Goal: Task Accomplishment & Management: Complete application form

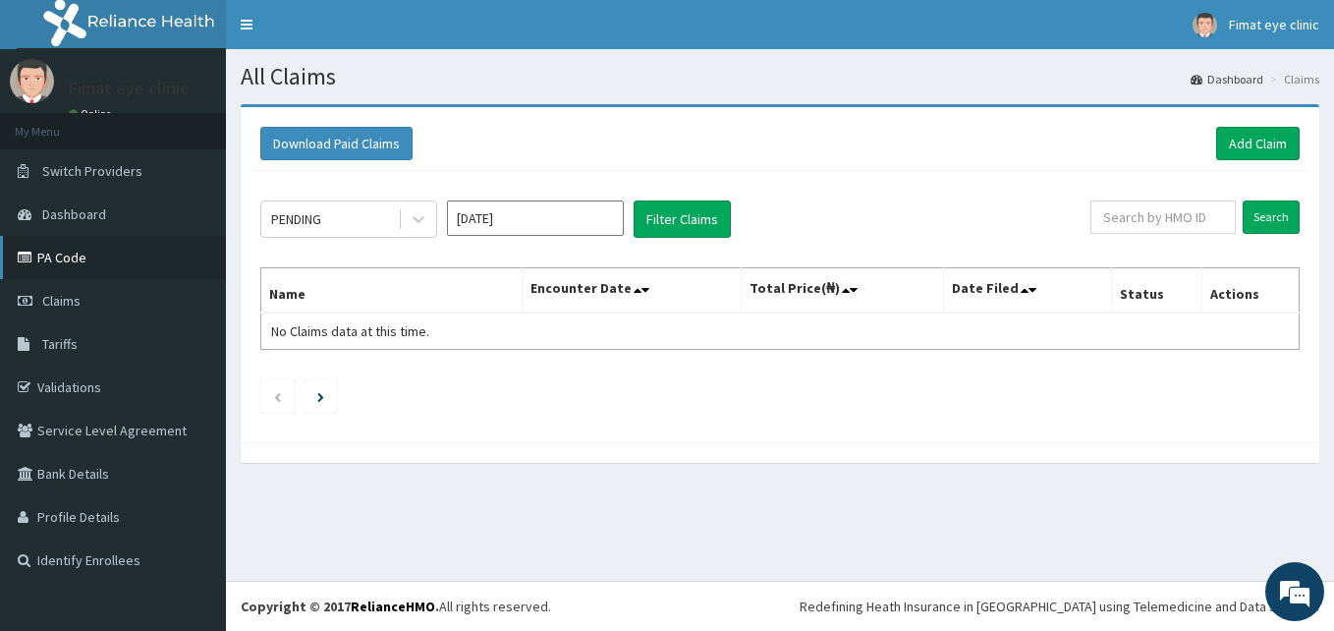
click at [114, 255] on link "PA Code" at bounding box center [113, 257] width 226 height 43
click at [694, 203] on button "Filter Claims" at bounding box center [682, 218] width 97 height 37
click at [1255, 138] on link "Add Claim" at bounding box center [1257, 143] width 83 height 33
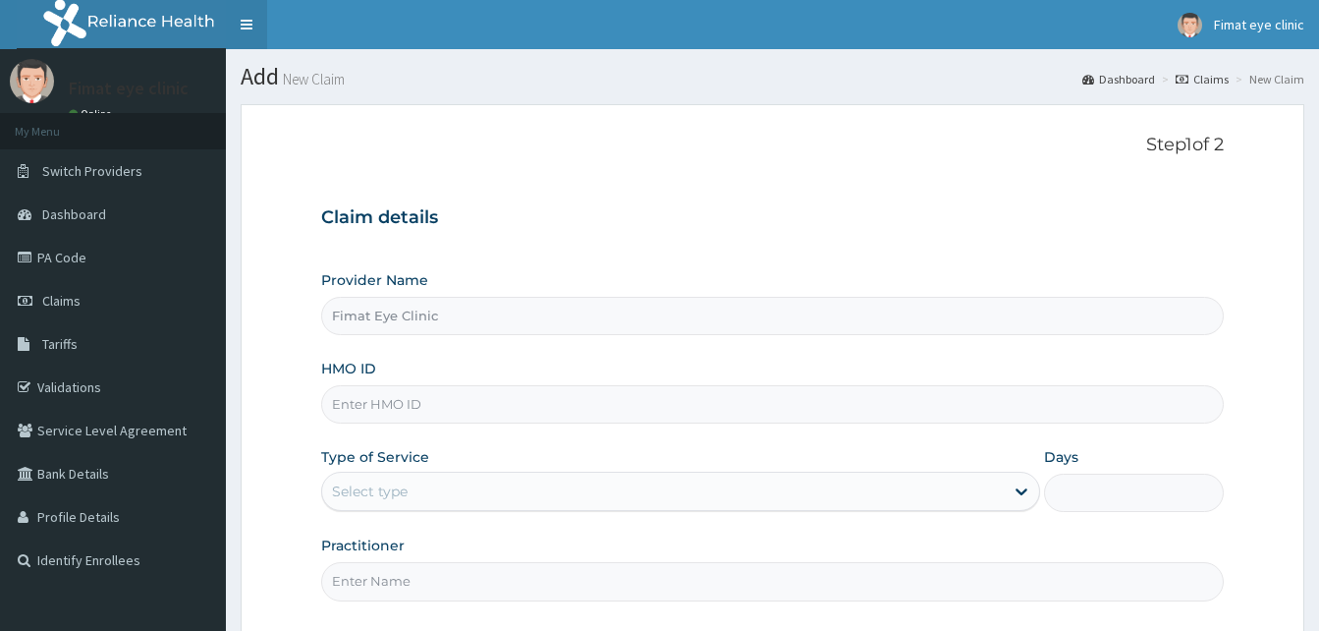
type input "Fimat Eye Clinic"
click at [401, 404] on input "HMO ID" at bounding box center [772, 404] width 903 height 38
paste input "SFA/14562/A"
type input "SFA/14562/A"
click at [411, 489] on div "Select type" at bounding box center [663, 490] width 682 height 31
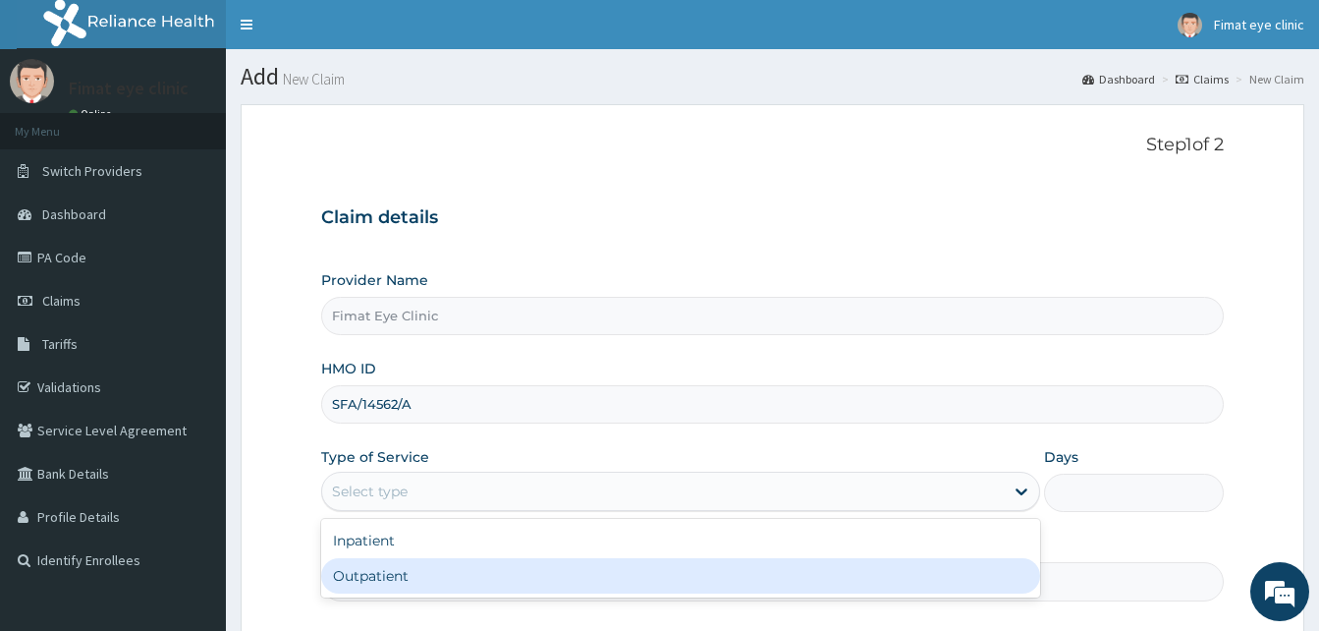
click at [412, 572] on div "Outpatient" at bounding box center [680, 575] width 719 height 35
type input "1"
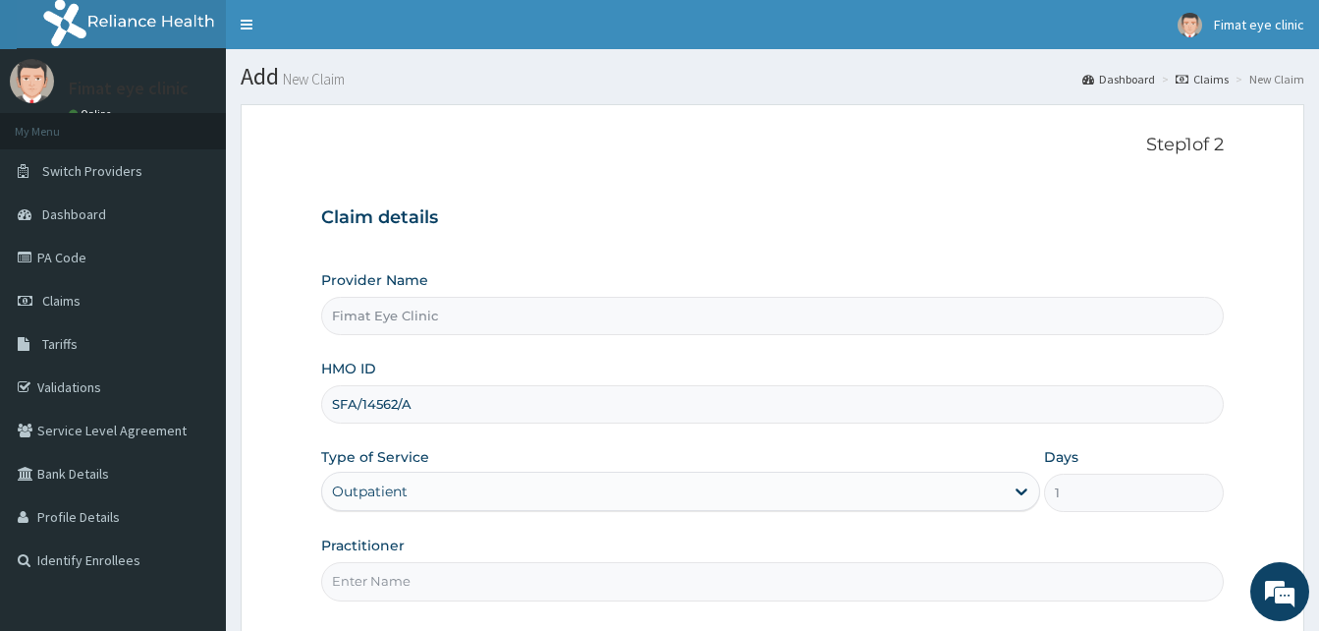
click at [394, 577] on input "Practitioner" at bounding box center [772, 581] width 903 height 38
type input "DR. IJEI TESSY"
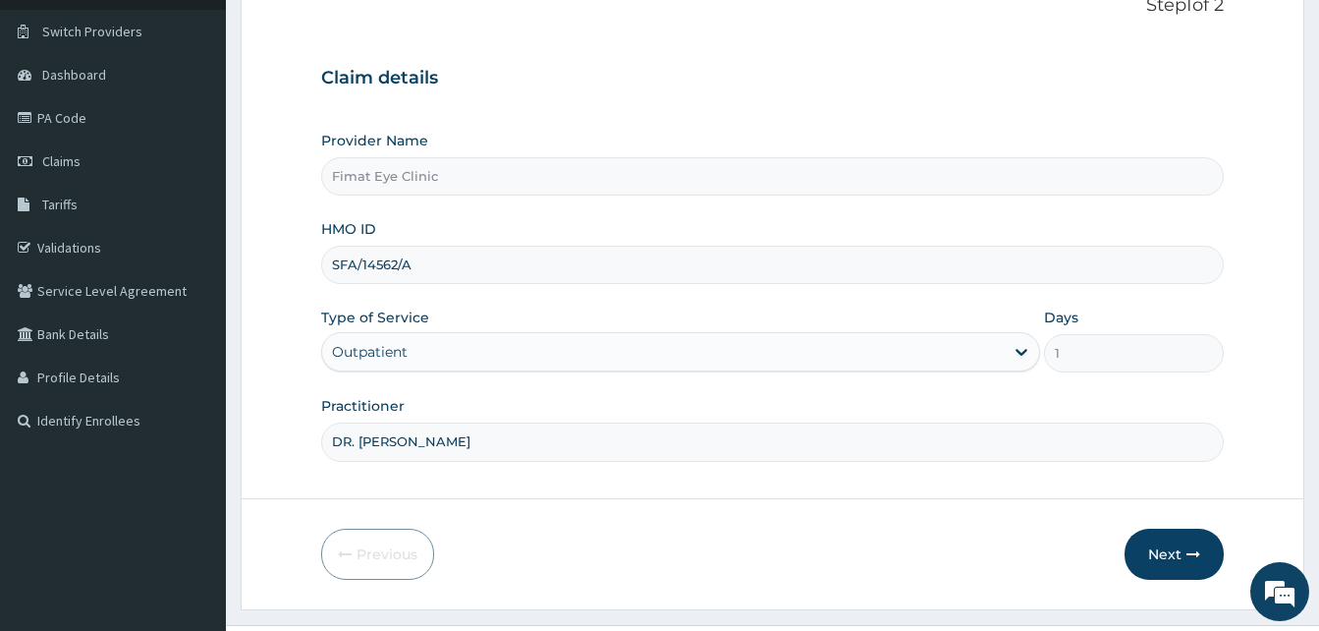
scroll to position [184, 0]
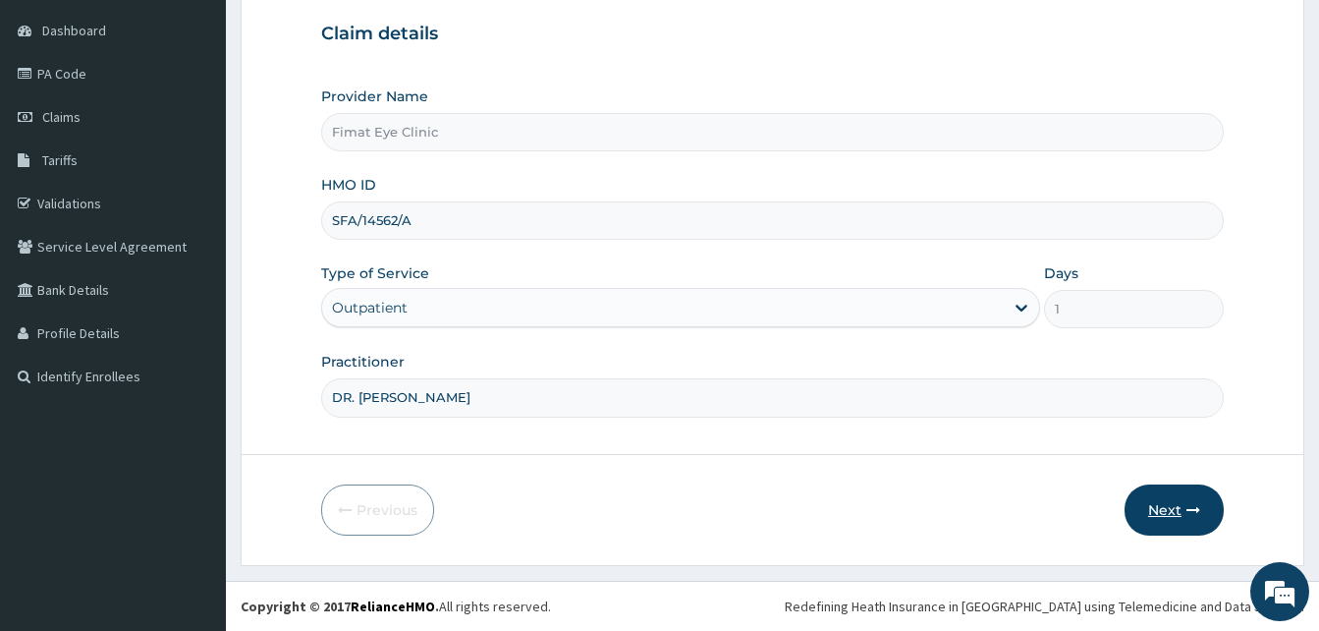
click at [1189, 509] on icon "button" at bounding box center [1194, 510] width 14 height 14
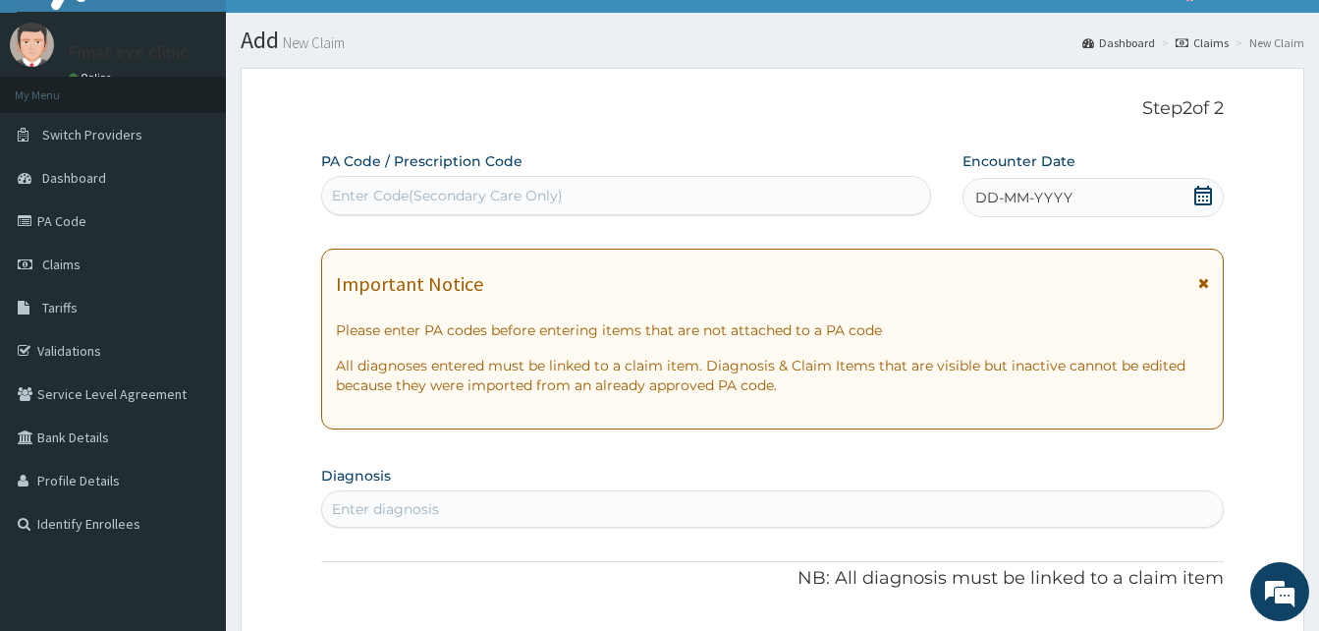
scroll to position [0, 0]
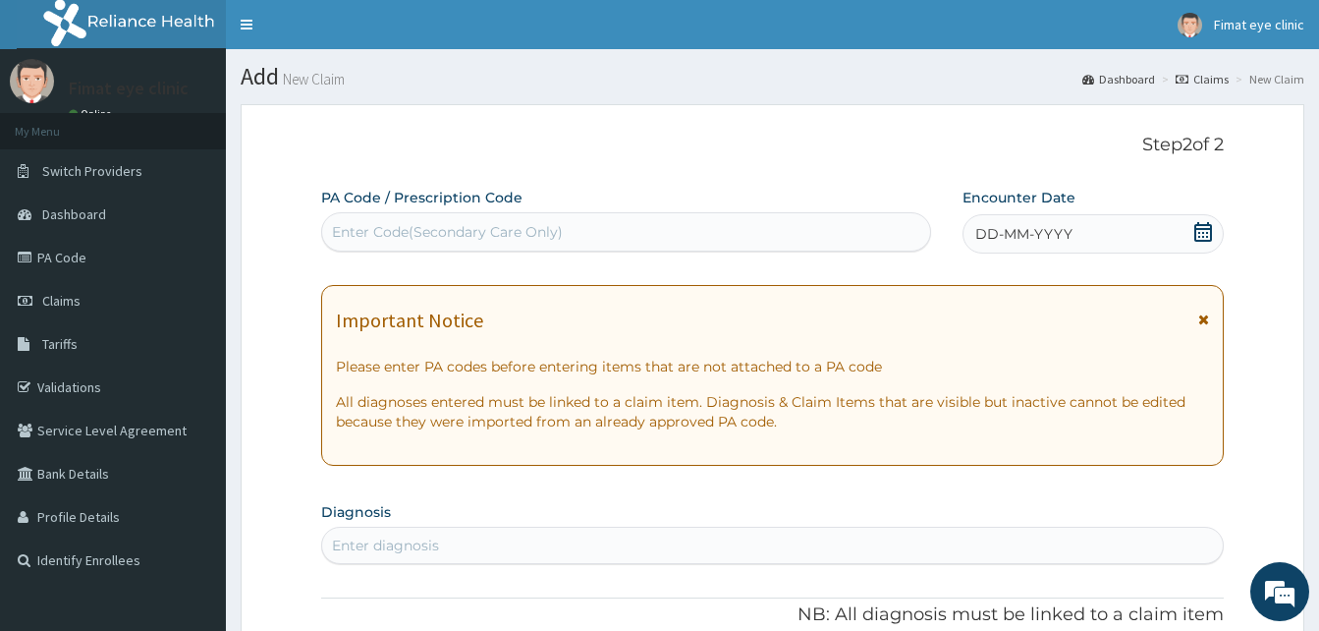
click at [361, 231] on div "Enter Code(Secondary Care Only)" at bounding box center [447, 232] width 231 height 20
paste input "PA/9FA713"
type input "PA/9FA713"
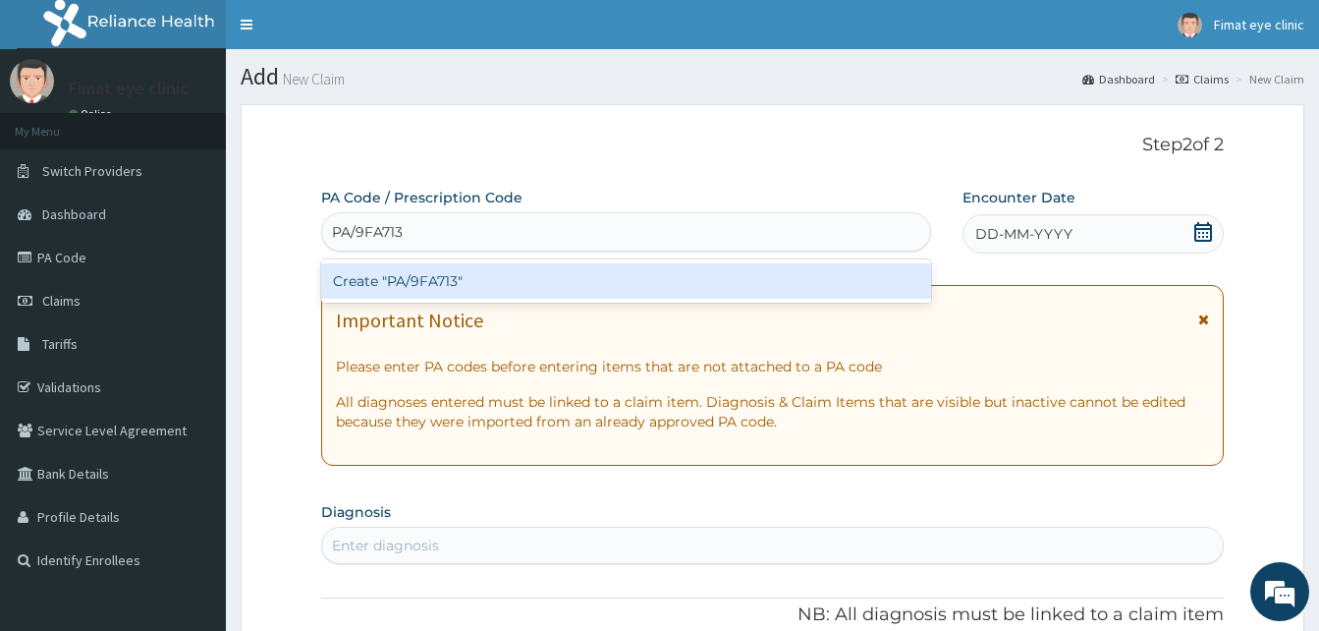
click at [398, 280] on div "Create "PA/9FA713"" at bounding box center [626, 280] width 610 height 35
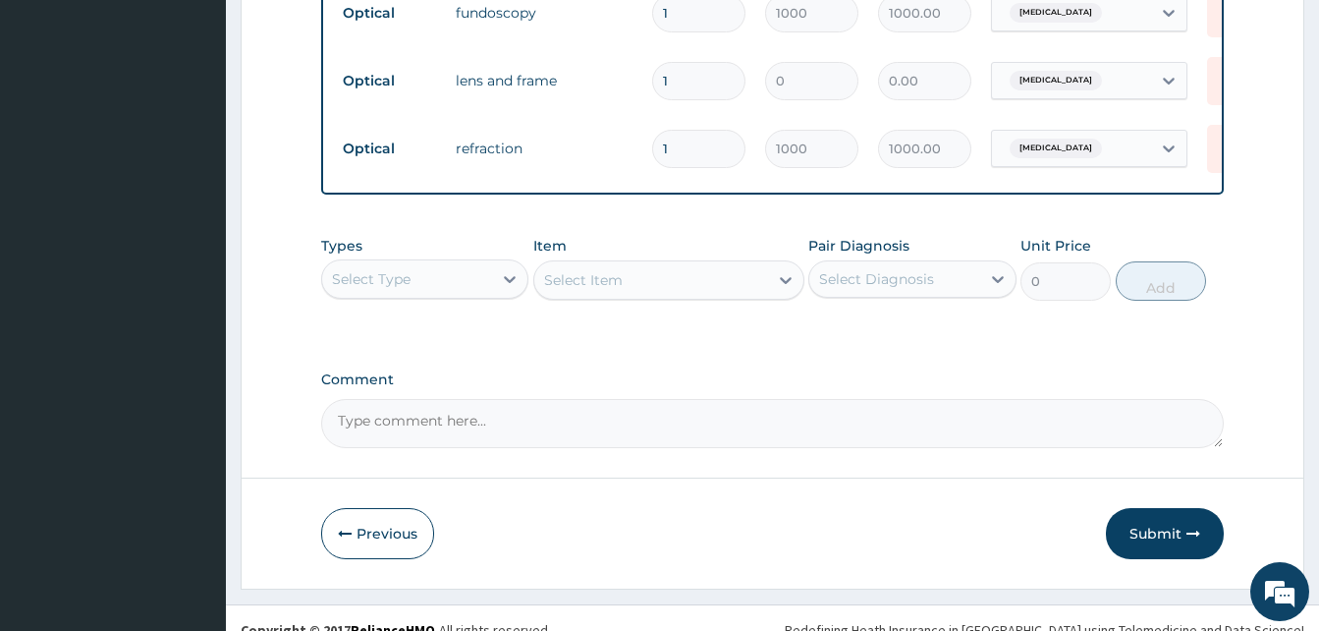
scroll to position [1067, 0]
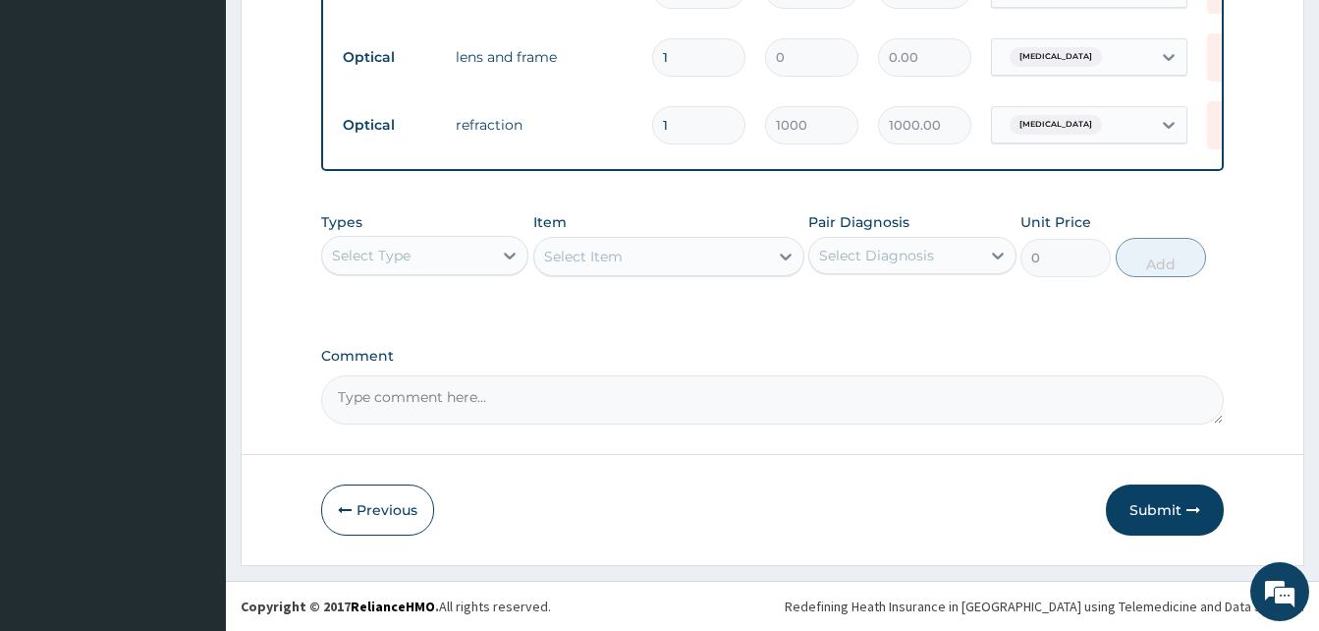
click at [400, 395] on textarea "Comment" at bounding box center [772, 399] width 903 height 49
type textarea "LENS AND FRAME #30,000"
click at [1175, 493] on button "Submit" at bounding box center [1165, 509] width 118 height 51
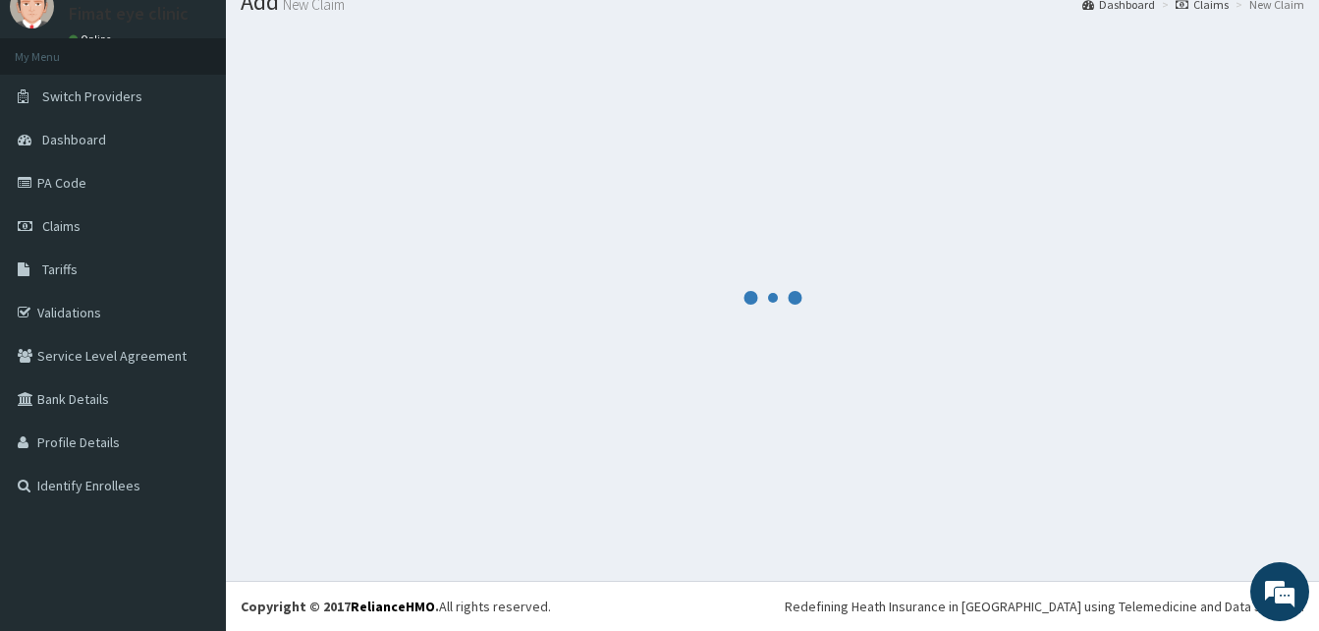
scroll to position [75, 0]
